Goal: Task Accomplishment & Management: Manage account settings

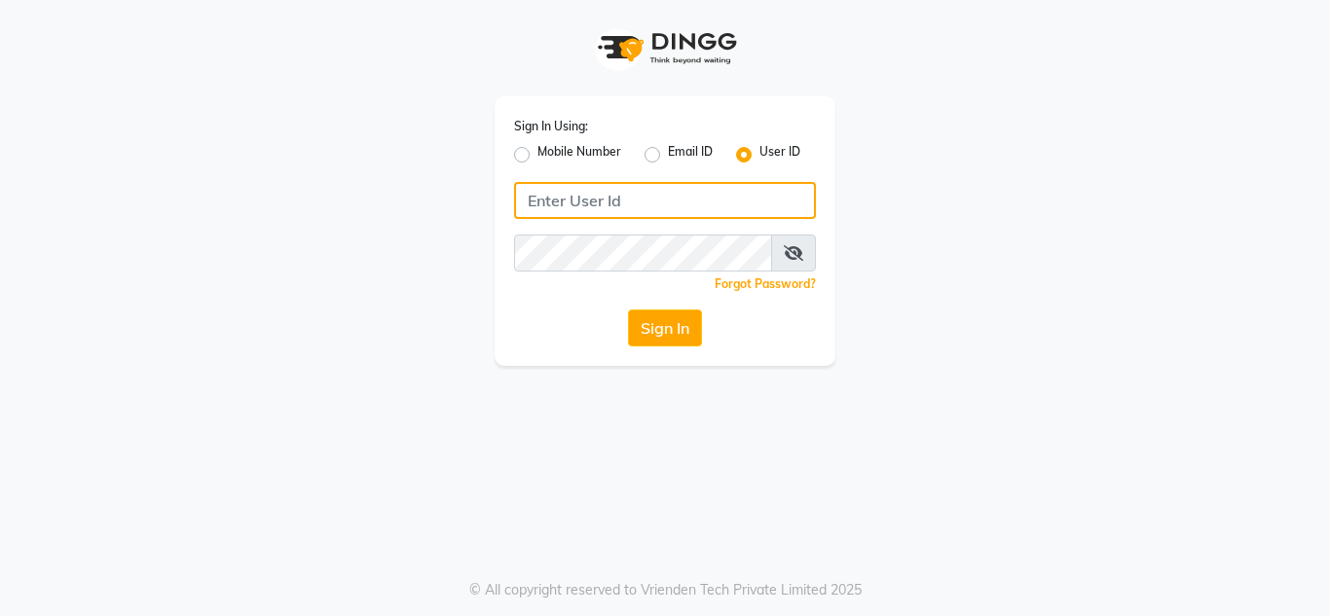
click at [592, 198] on input "Username" at bounding box center [665, 200] width 302 height 37
type input "e1790-33"
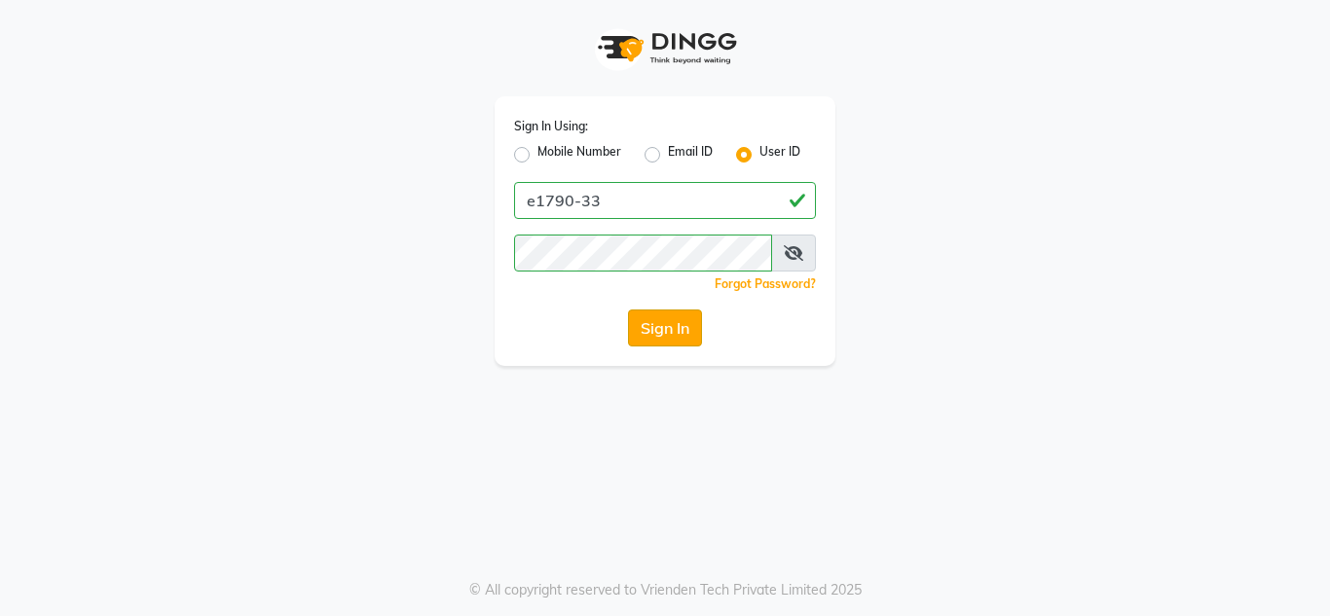
click at [680, 333] on button "Sign In" at bounding box center [665, 328] width 74 height 37
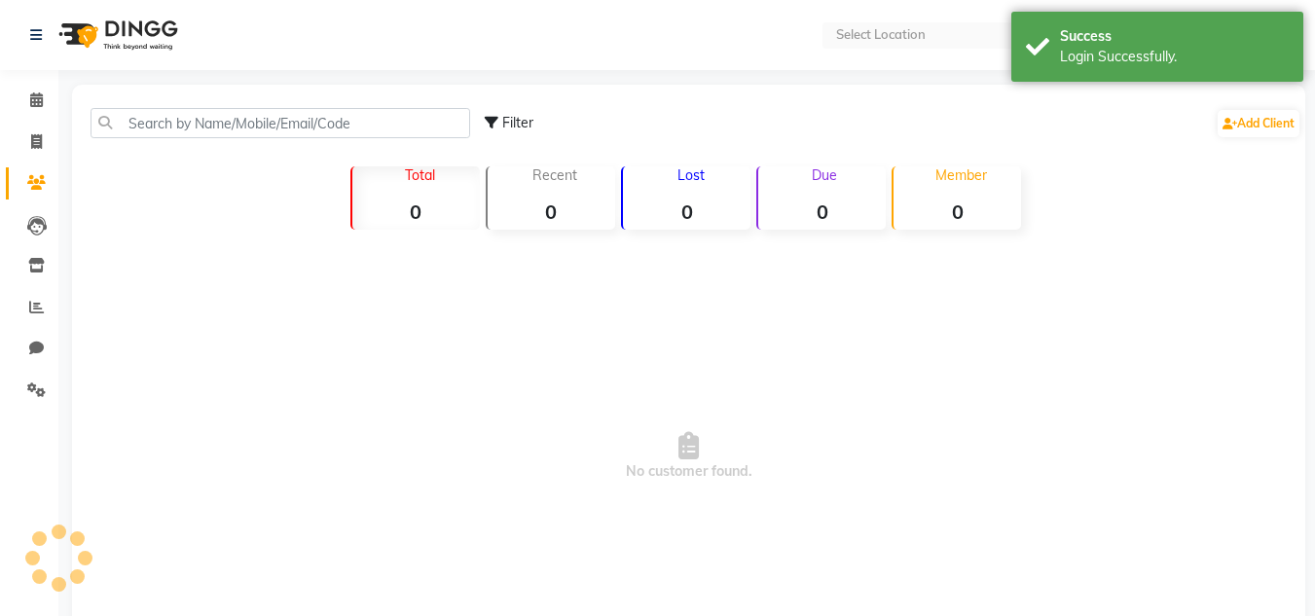
select select "en"
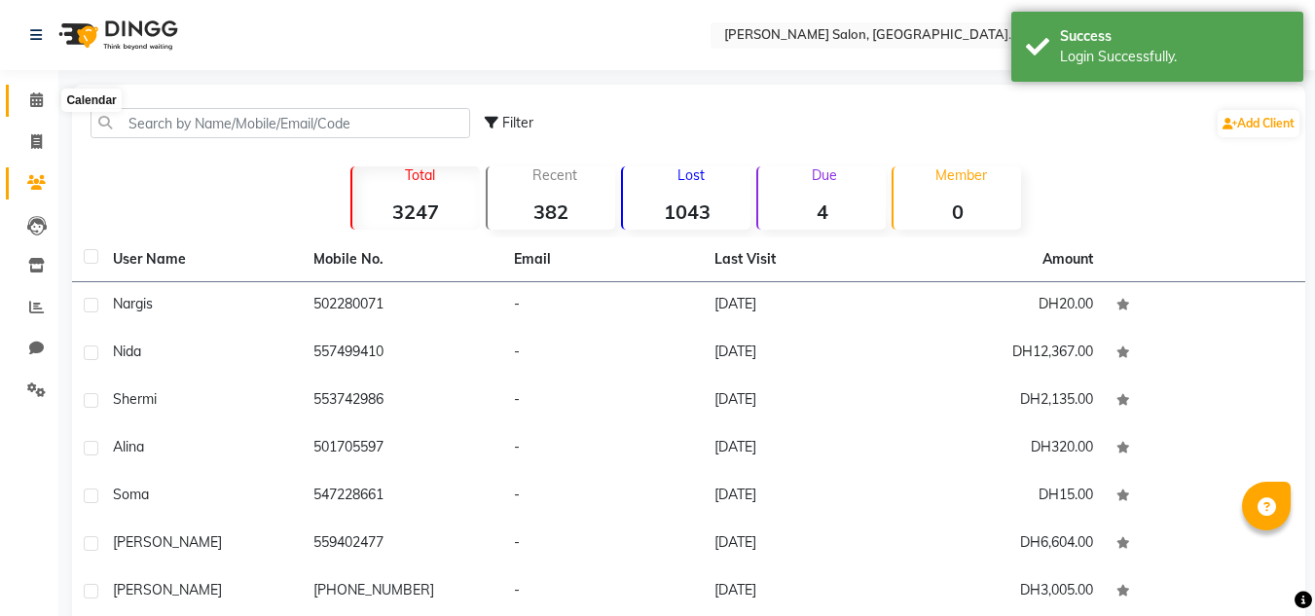
click at [35, 93] on icon at bounding box center [36, 99] width 13 height 15
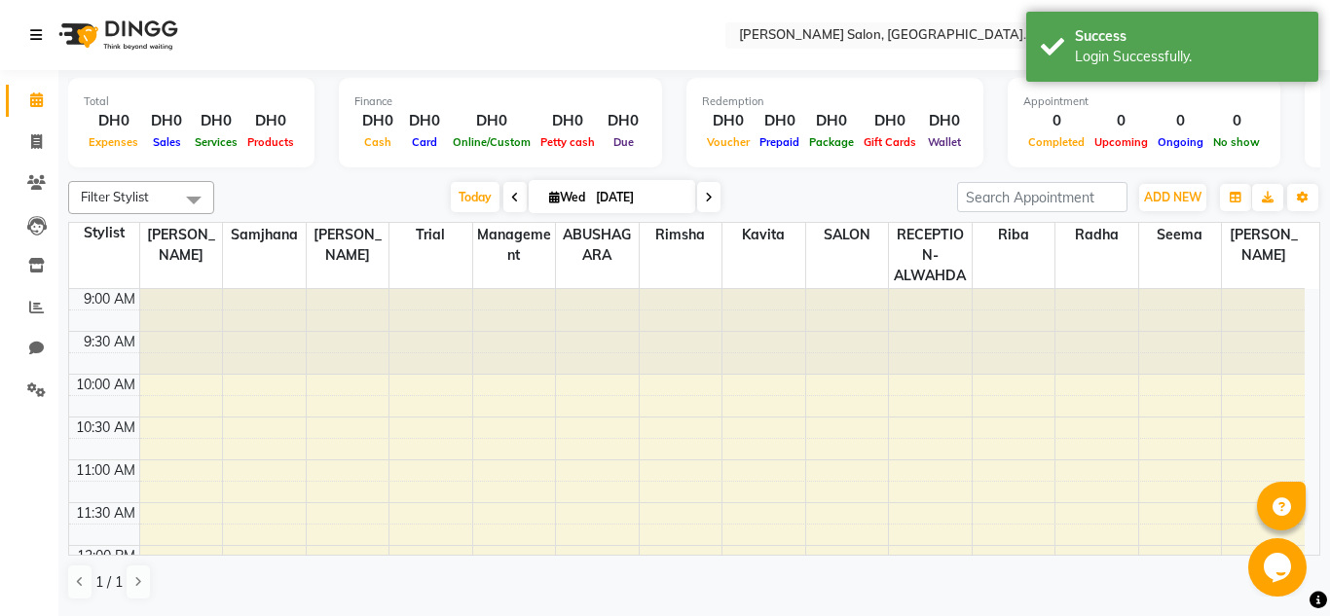
click at [40, 35] on icon at bounding box center [36, 35] width 12 height 14
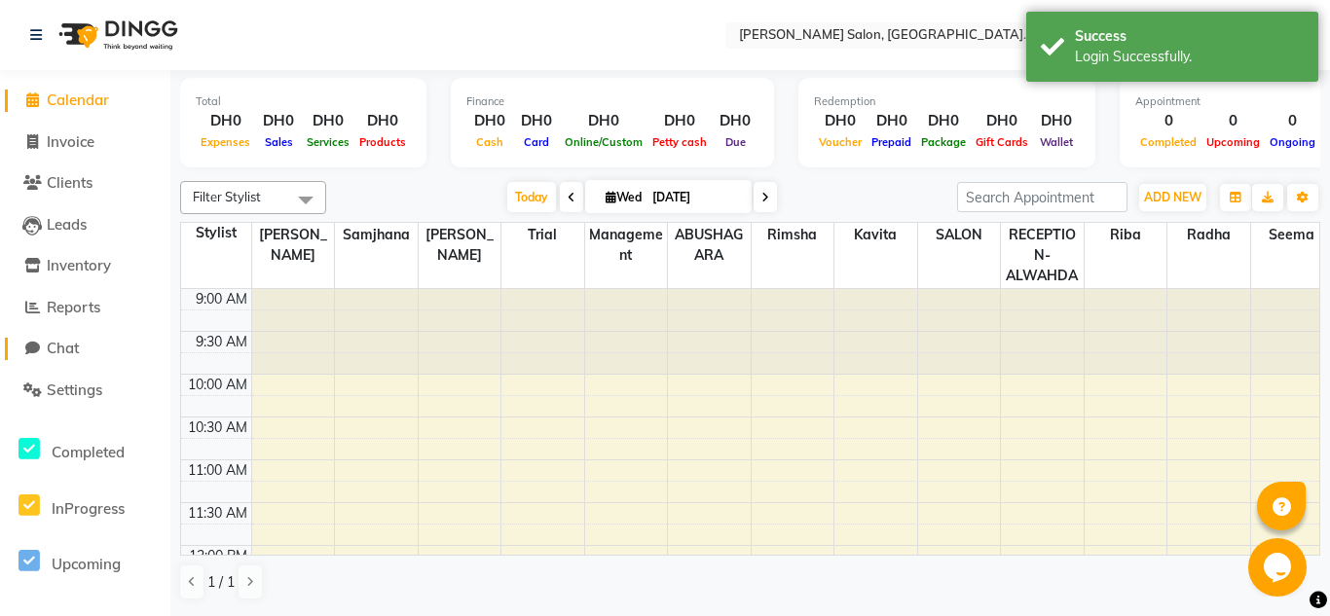
click at [83, 348] on link "Chat" at bounding box center [85, 349] width 161 height 22
select select "100"
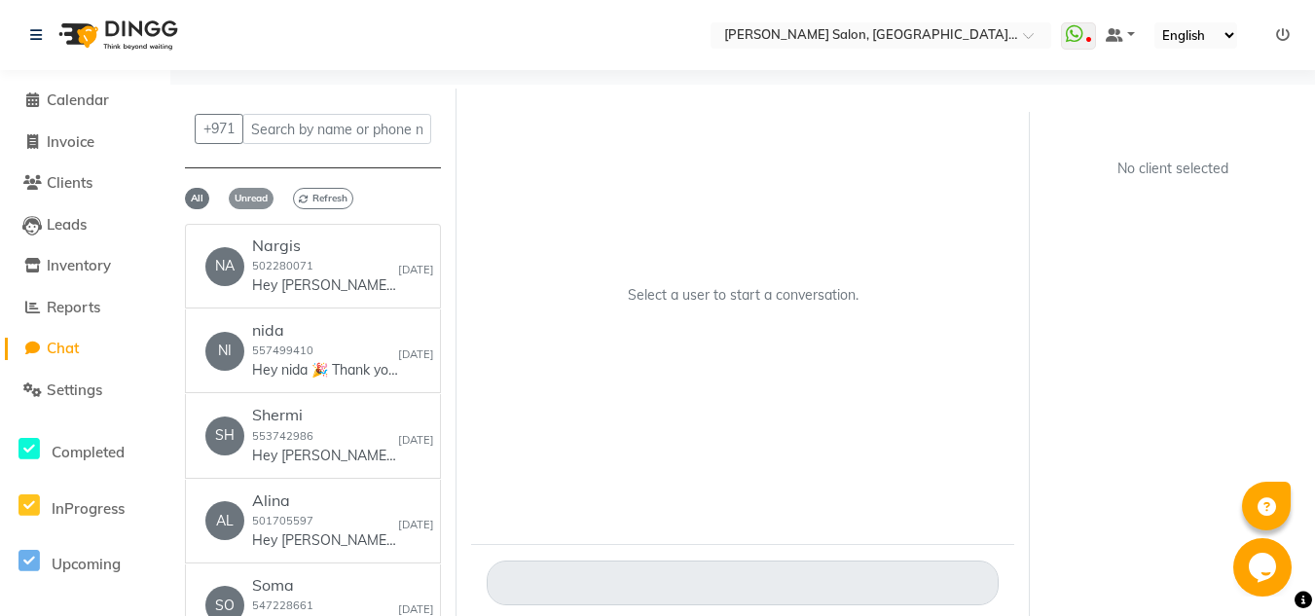
click at [255, 190] on span "Unread" at bounding box center [251, 198] width 45 height 21
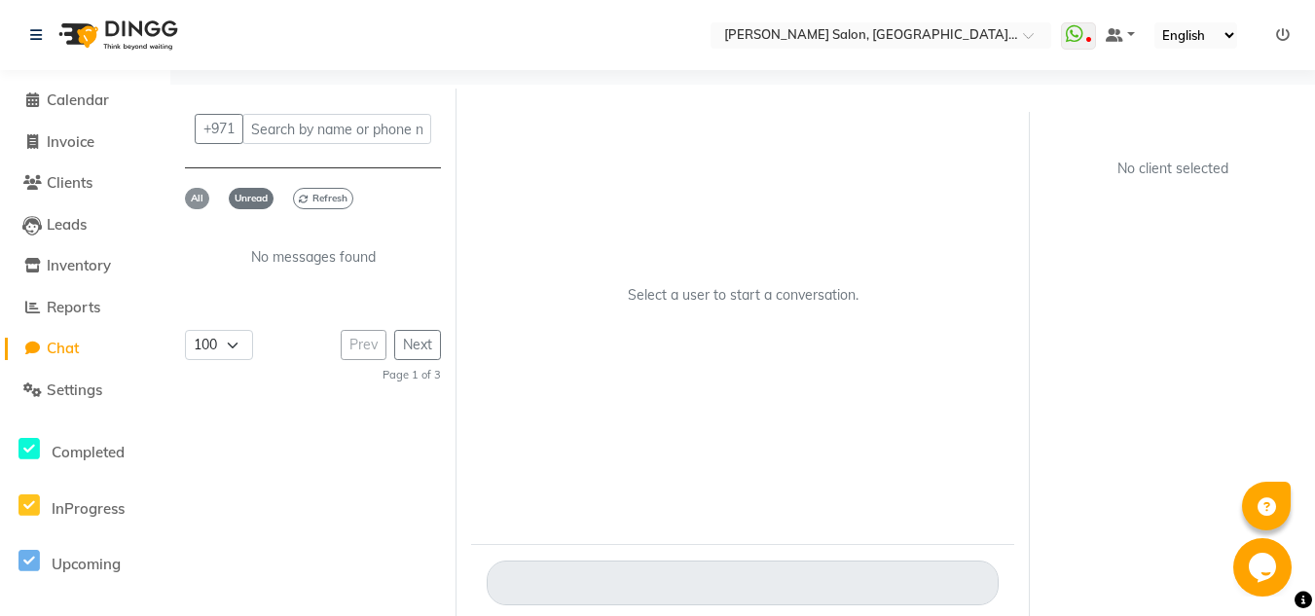
click at [203, 194] on span "All" at bounding box center [197, 198] width 24 height 21
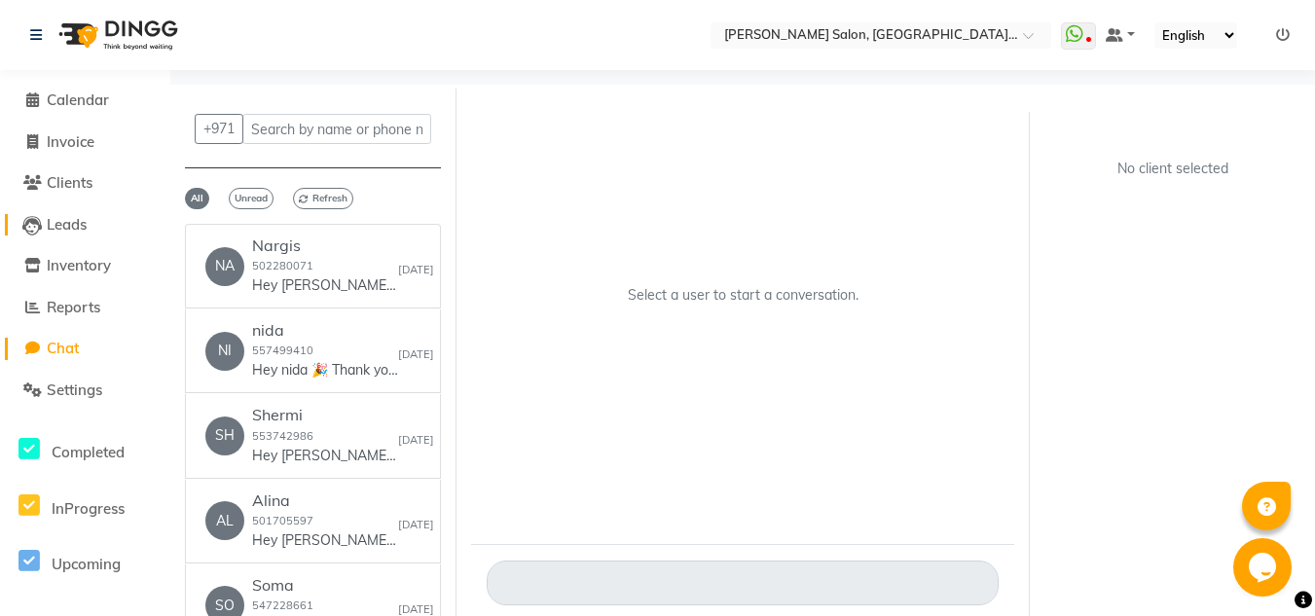
click at [79, 226] on span "Leads" at bounding box center [67, 224] width 40 height 18
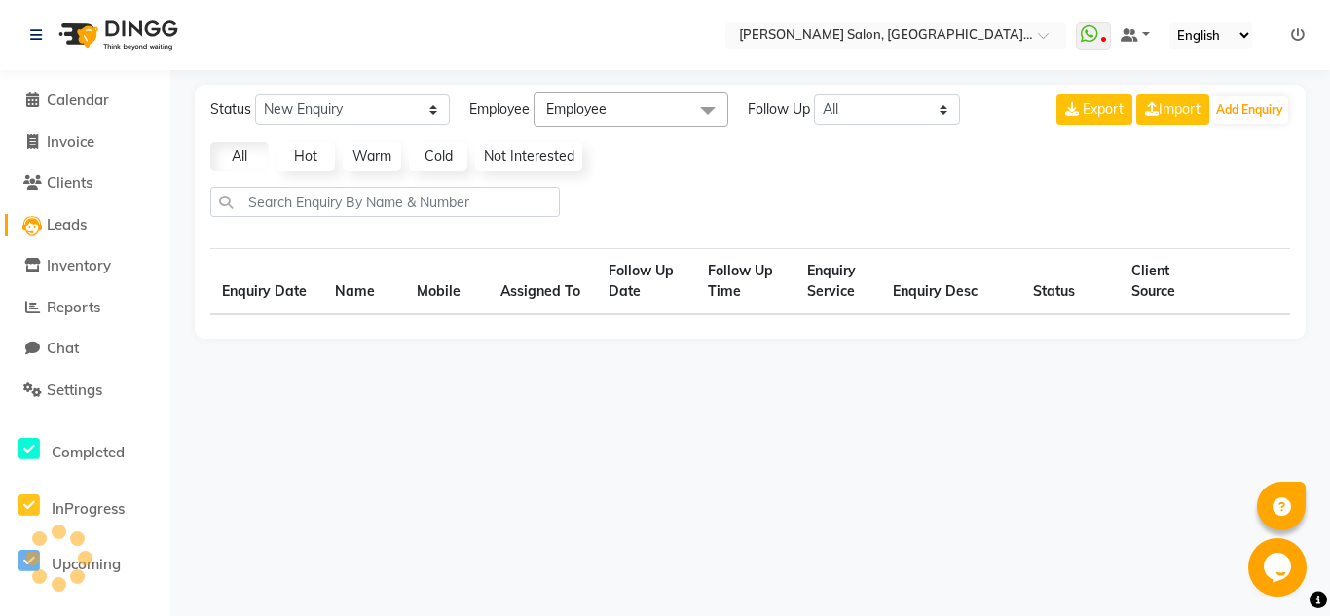
select select "10"
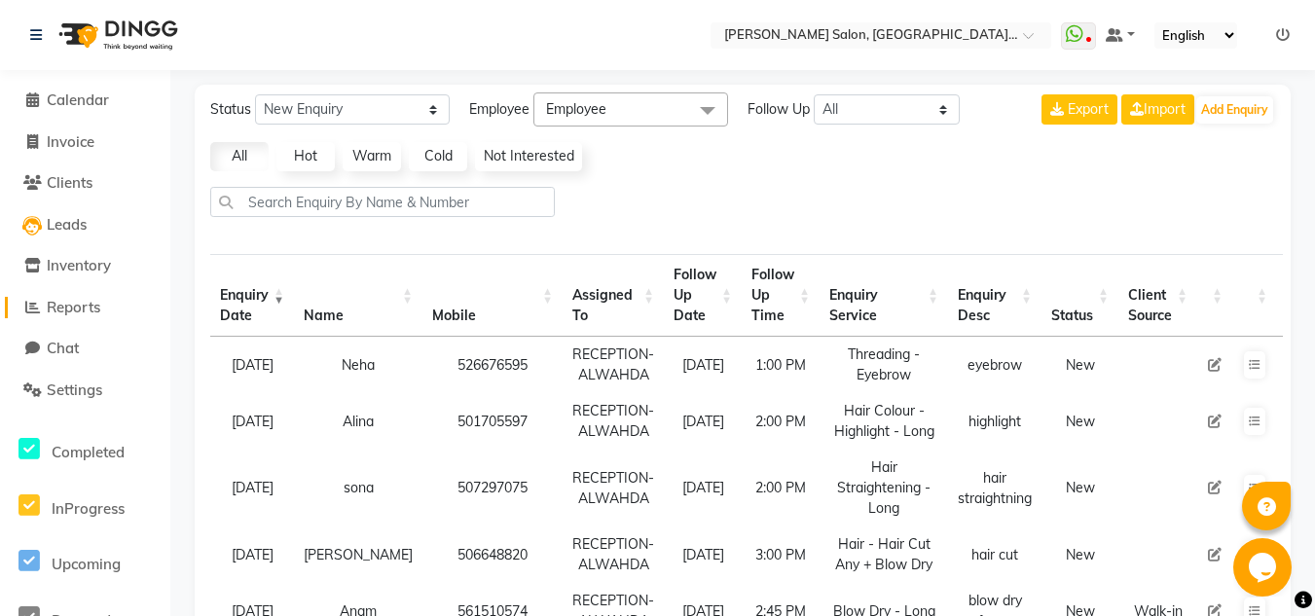
click at [86, 305] on span "Reports" at bounding box center [74, 307] width 54 height 18
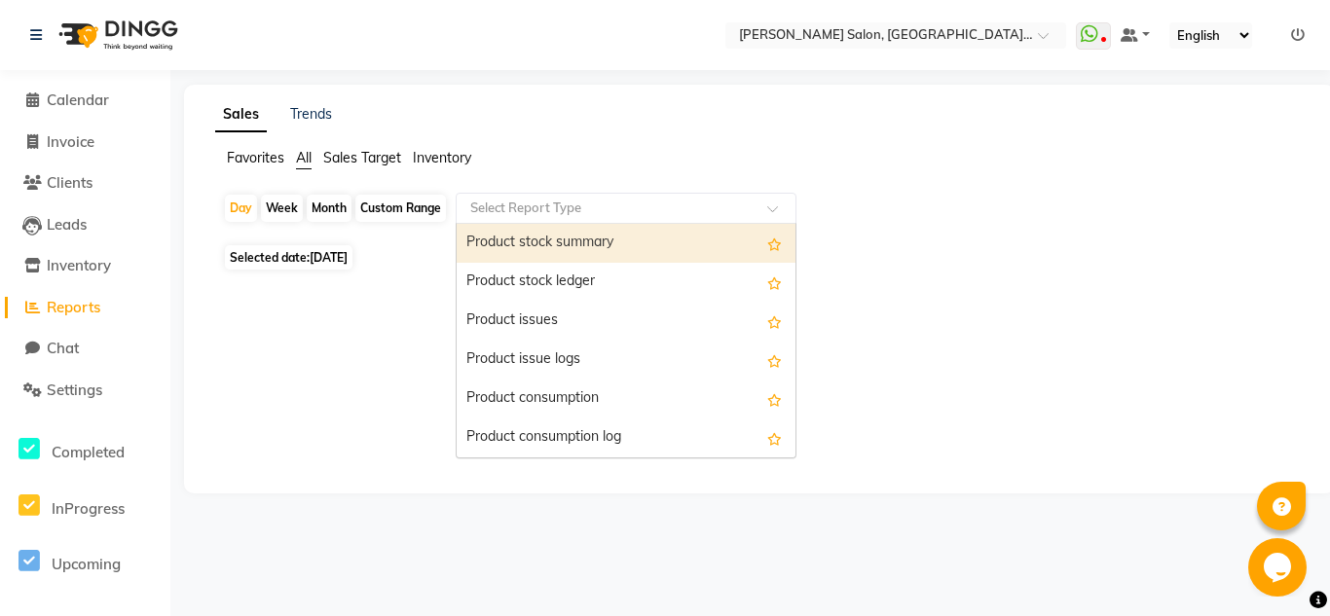
click at [667, 216] on input "text" at bounding box center [606, 208] width 280 height 19
click at [239, 160] on span "Favorites" at bounding box center [255, 158] width 57 height 18
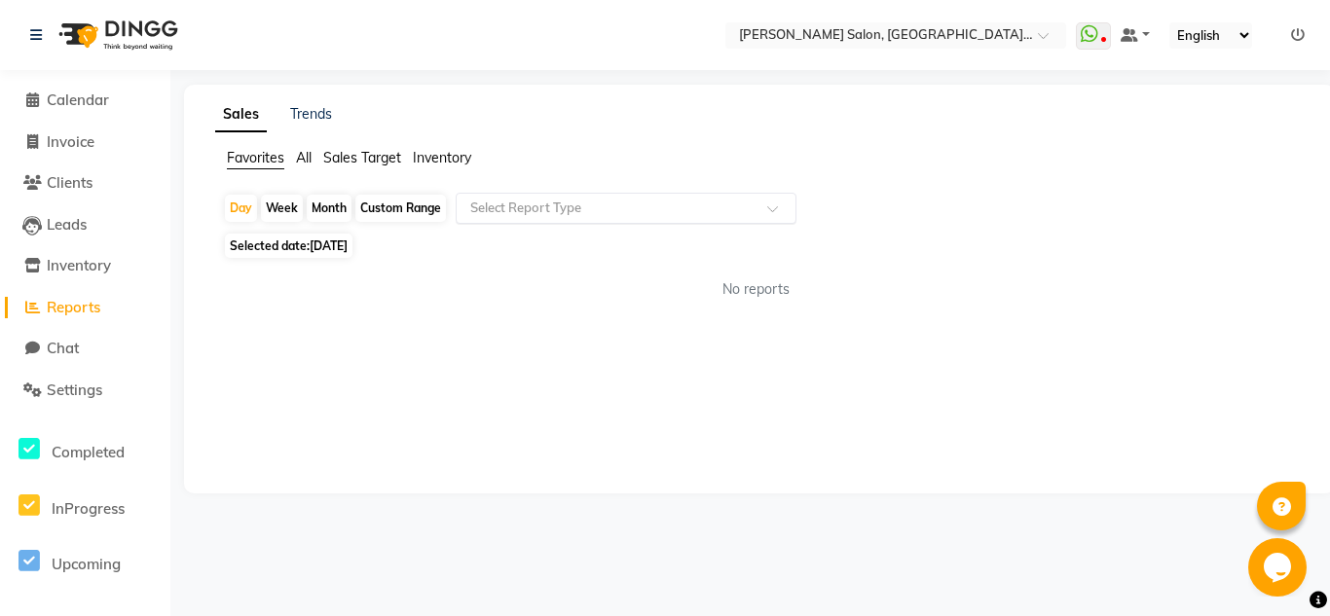
click at [575, 219] on div "Select Report Type" at bounding box center [626, 208] width 341 height 31
click at [34, 101] on icon at bounding box center [32, 99] width 13 height 15
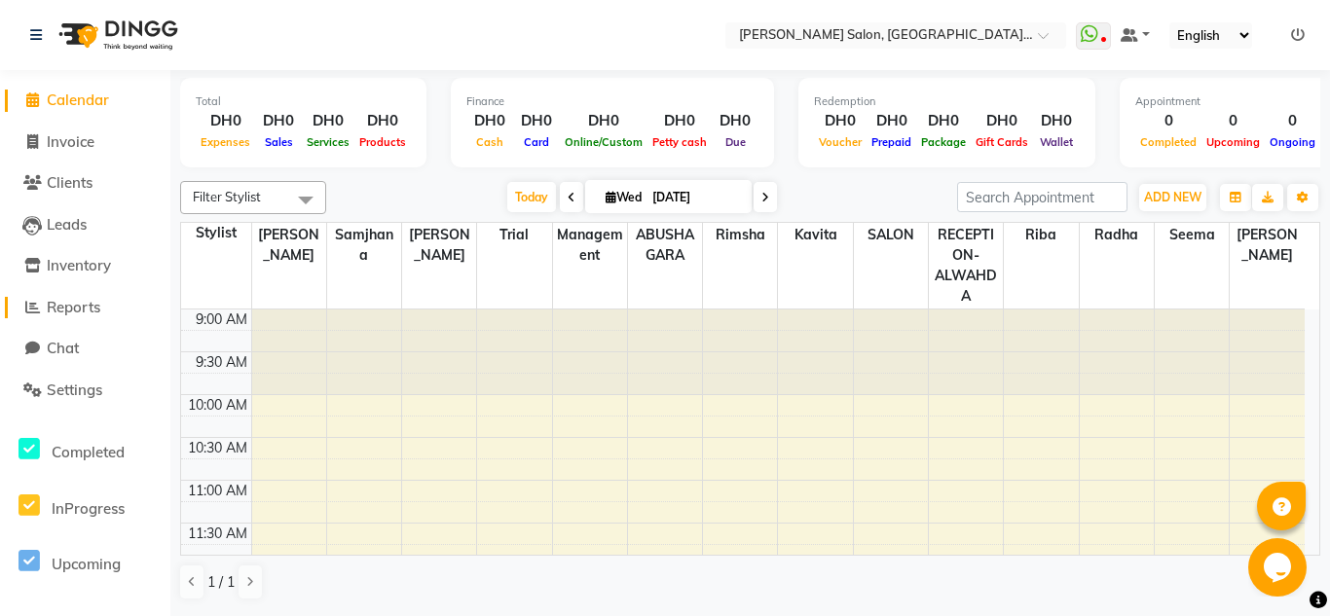
click at [80, 301] on span "Reports" at bounding box center [74, 307] width 54 height 18
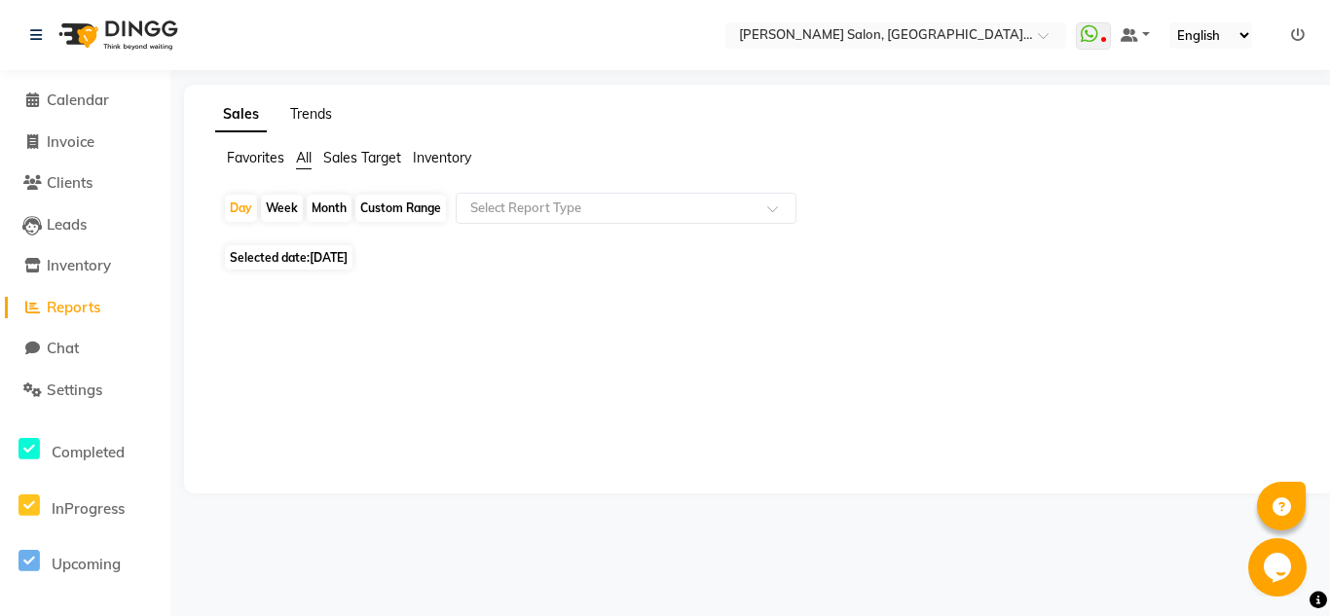
click at [298, 109] on link "Trends" at bounding box center [311, 114] width 42 height 18
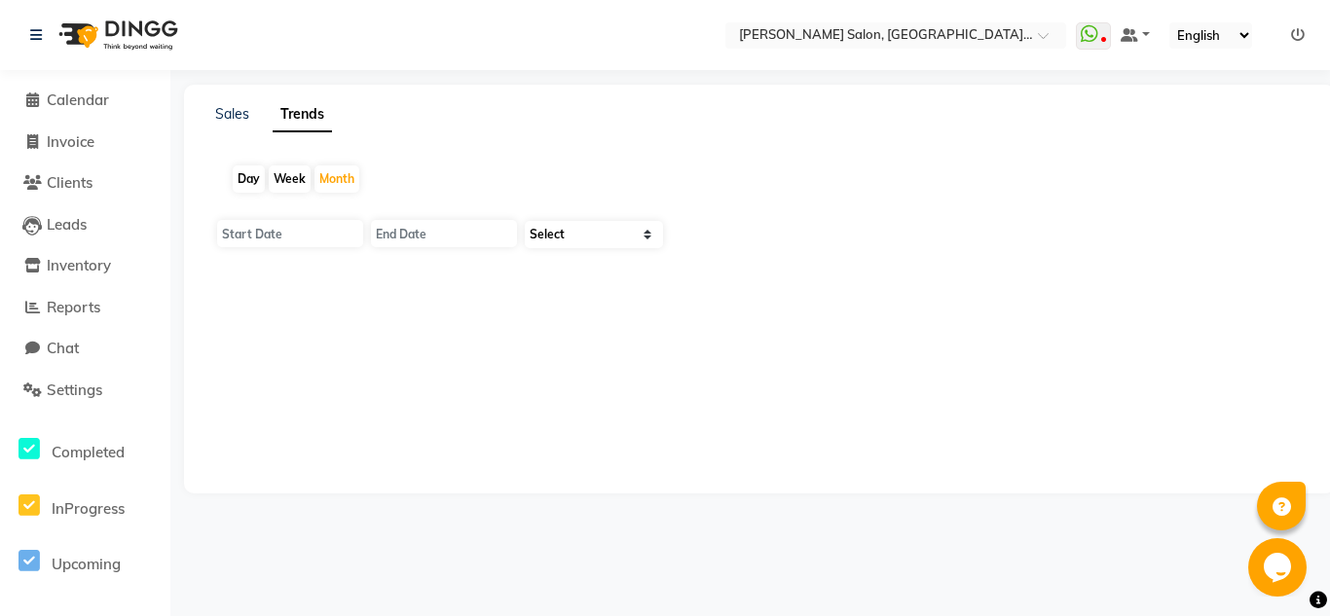
type input "[DATE]"
click at [565, 238] on select "Select" at bounding box center [594, 234] width 138 height 27
click at [239, 176] on div "Day" at bounding box center [249, 178] width 32 height 27
type input "[DATE]"
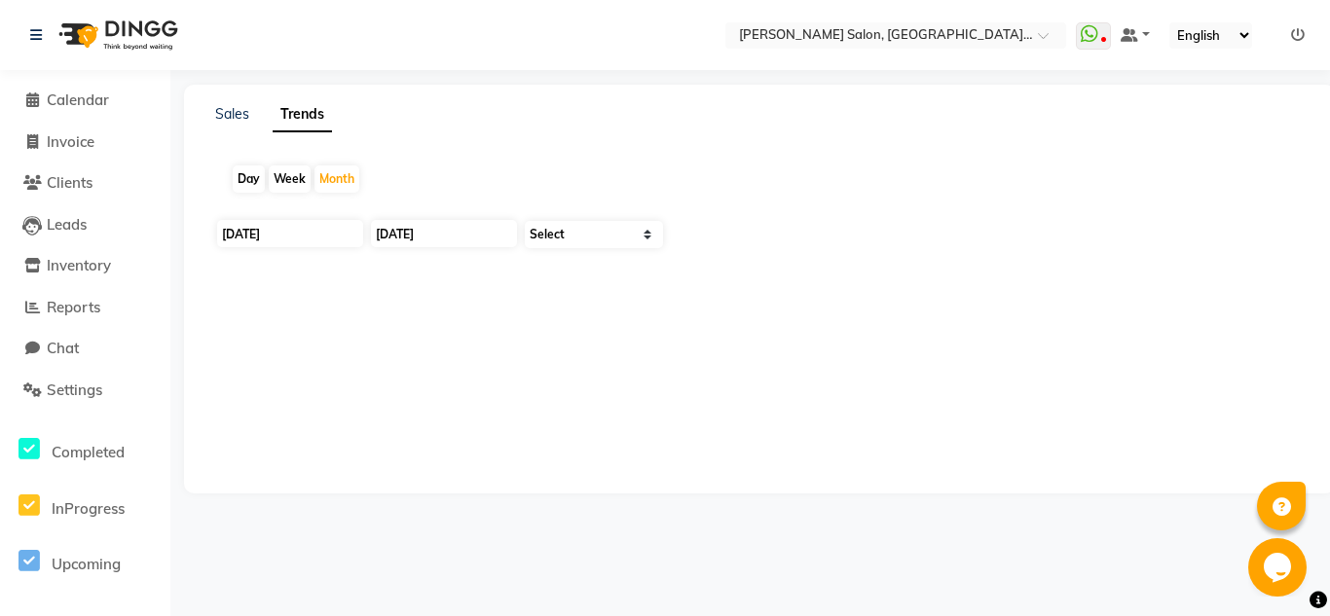
type input "[DATE]"
click at [33, 97] on icon at bounding box center [32, 99] width 13 height 15
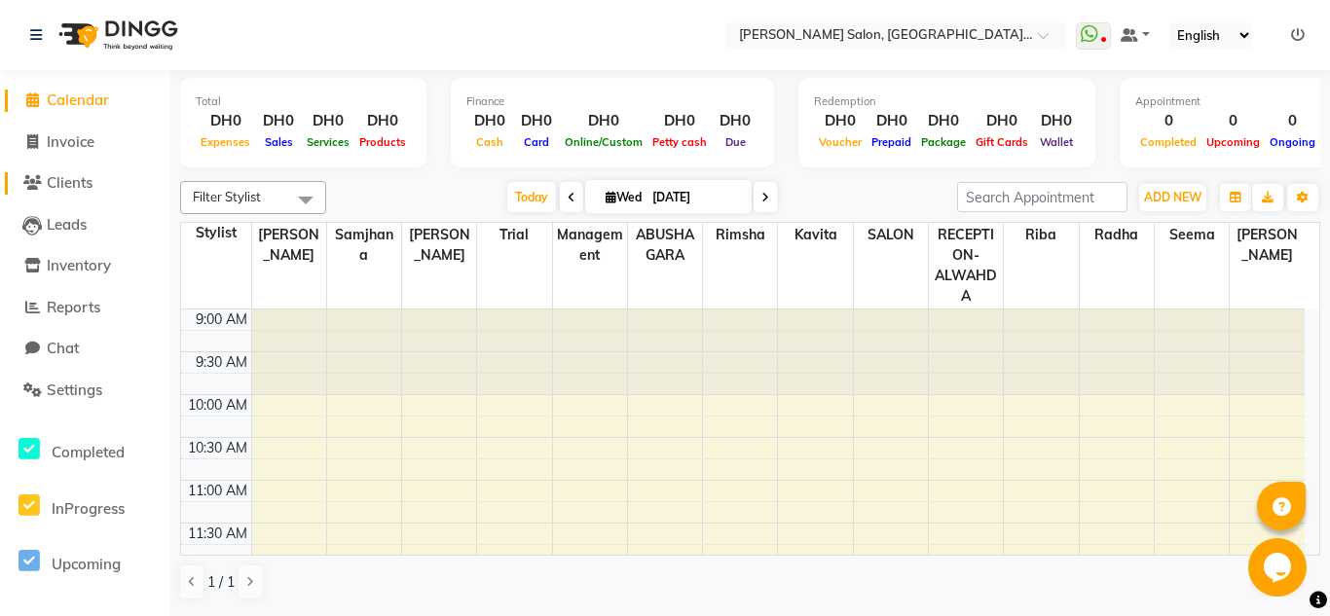
click at [87, 177] on span "Clients" at bounding box center [70, 182] width 46 height 18
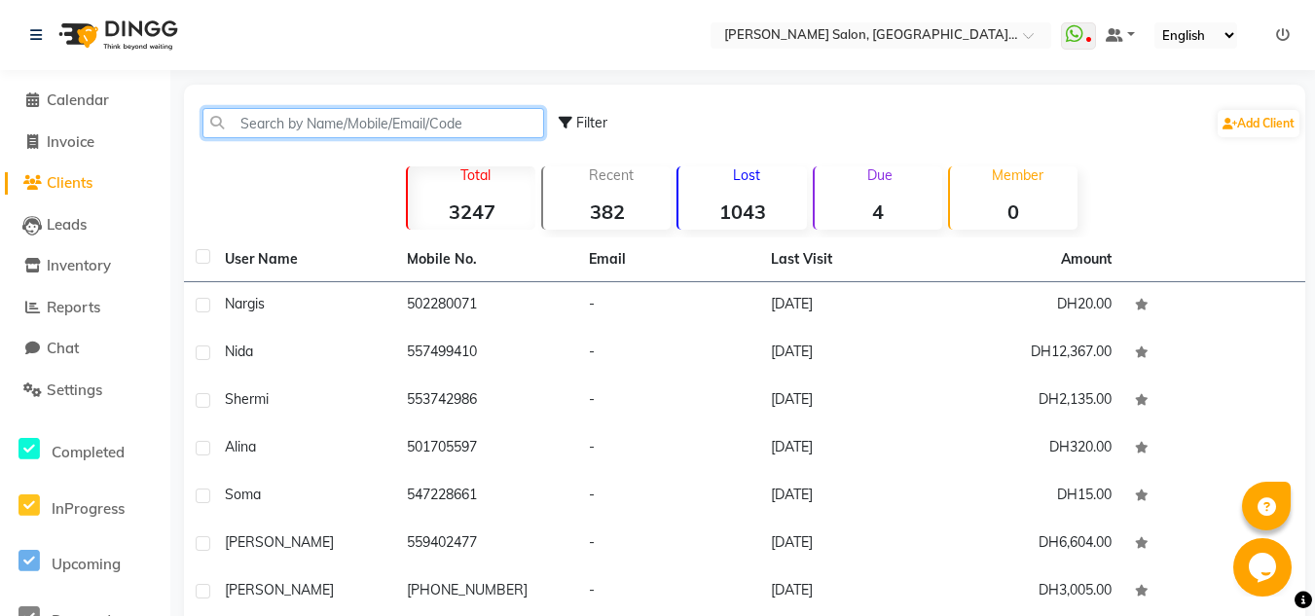
click at [274, 127] on input "text" at bounding box center [373, 123] width 342 height 30
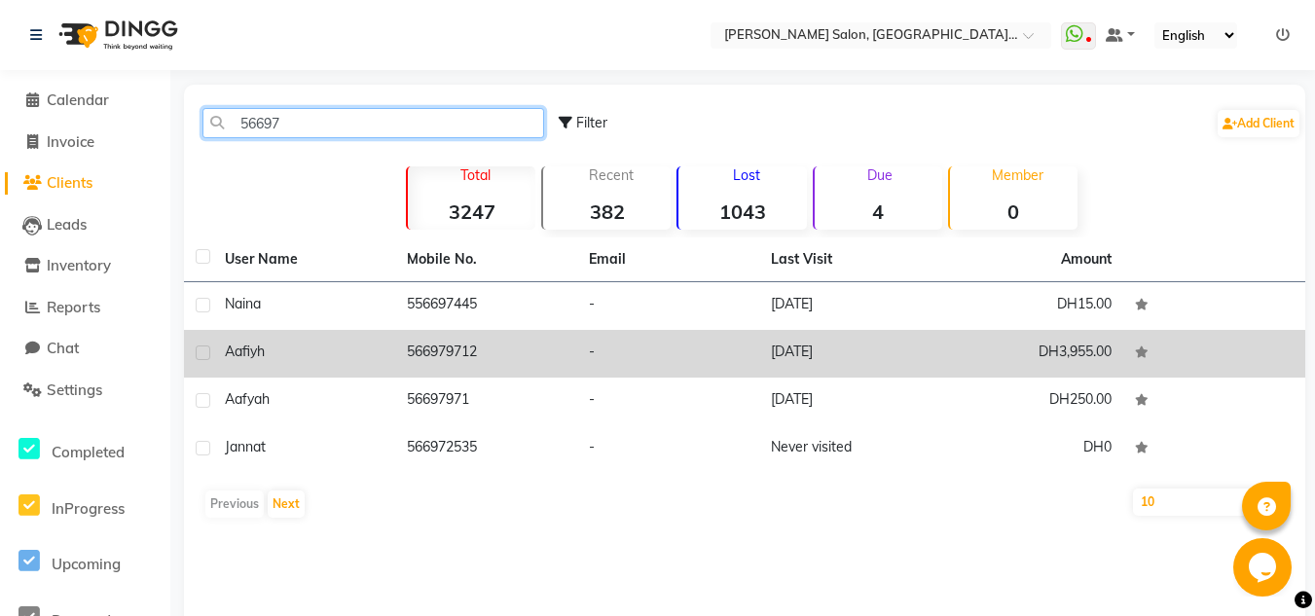
type input "56697"
click at [472, 356] on td "566979712" at bounding box center [486, 354] width 182 height 48
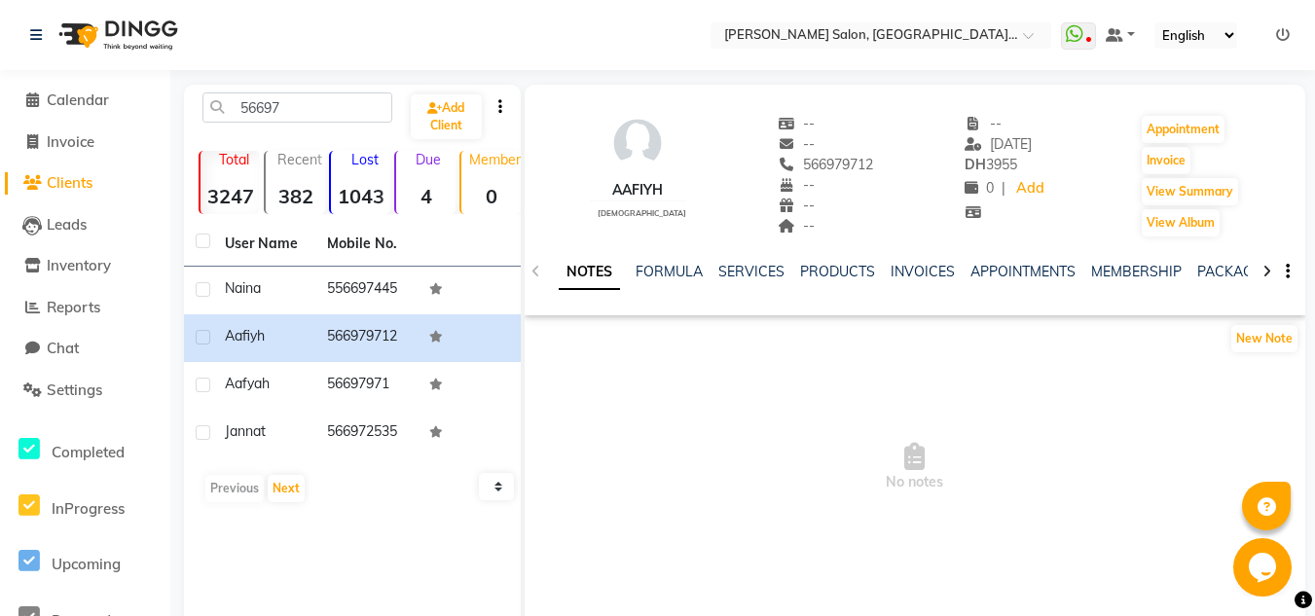
click at [1263, 272] on icon at bounding box center [1267, 272] width 9 height 14
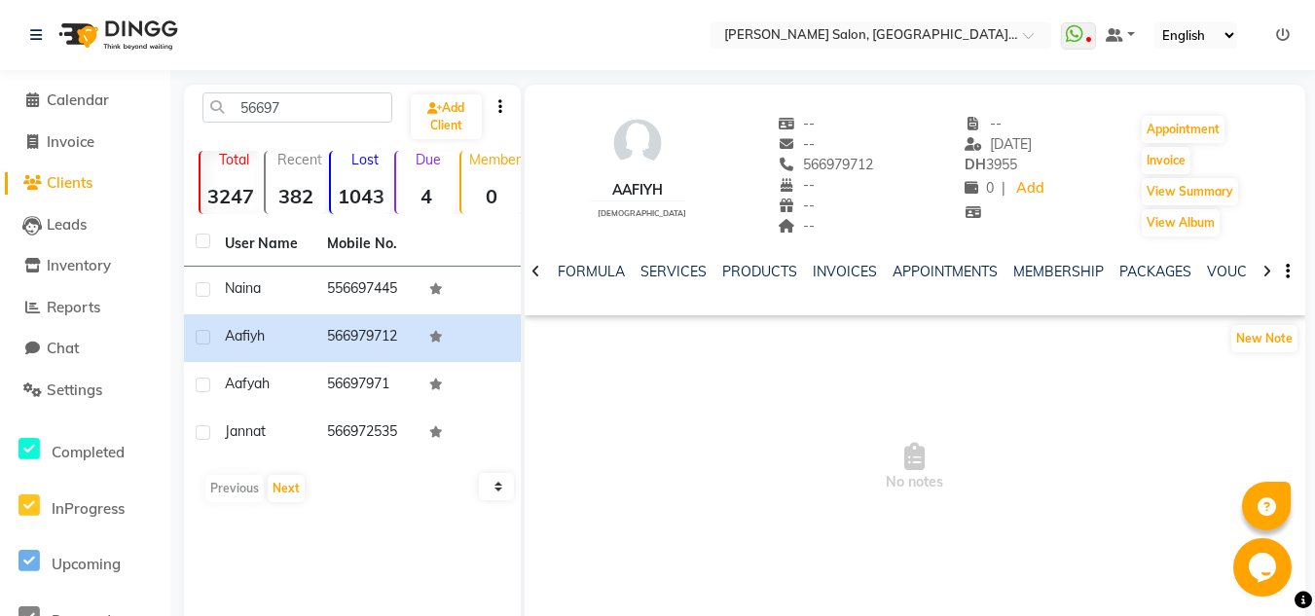
click at [1263, 272] on icon at bounding box center [1267, 272] width 9 height 14
click at [1234, 273] on link "VOUCHERS" at bounding box center [1229, 272] width 77 height 18
